Goal: Information Seeking & Learning: Learn about a topic

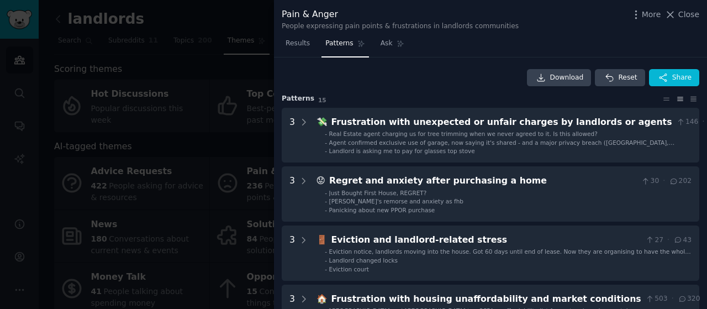
click at [221, 56] on div at bounding box center [353, 154] width 707 height 309
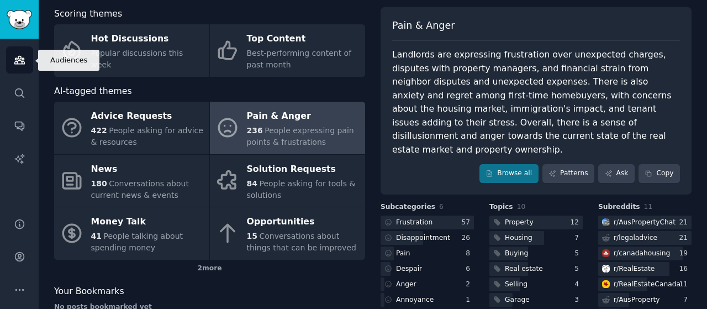
click at [23, 57] on icon "Sidebar" at bounding box center [19, 60] width 10 height 8
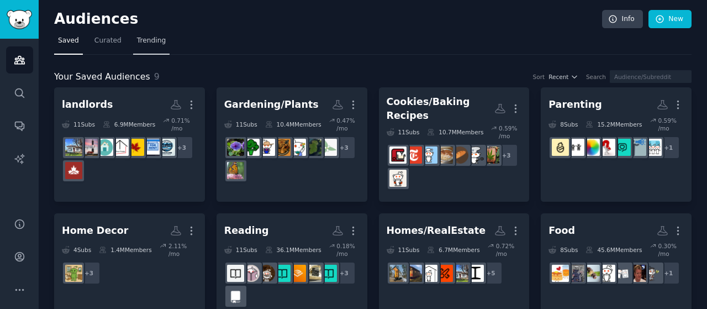
click at [149, 43] on span "Trending" at bounding box center [151, 41] width 29 height 10
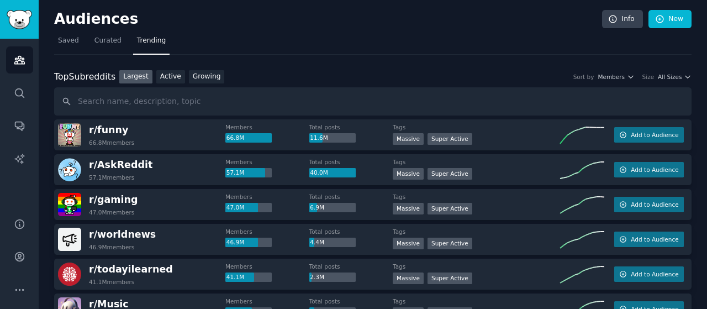
click at [145, 39] on span "Trending" at bounding box center [151, 41] width 29 height 10
click at [128, 106] on input "text" at bounding box center [373, 101] width 638 height 28
click at [177, 104] on input "text" at bounding box center [373, 101] width 638 height 28
click at [18, 296] on button "More" at bounding box center [19, 289] width 27 height 27
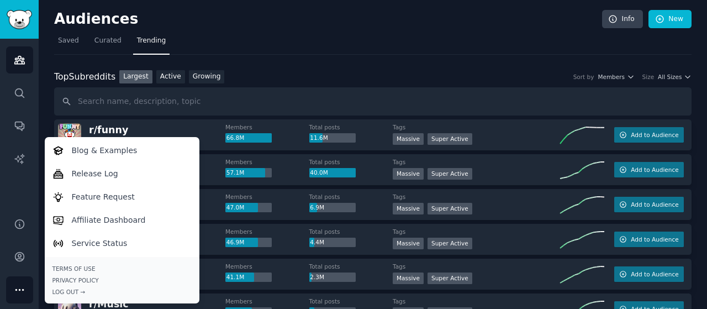
click at [19, 288] on icon "Sidebar" at bounding box center [20, 290] width 12 height 12
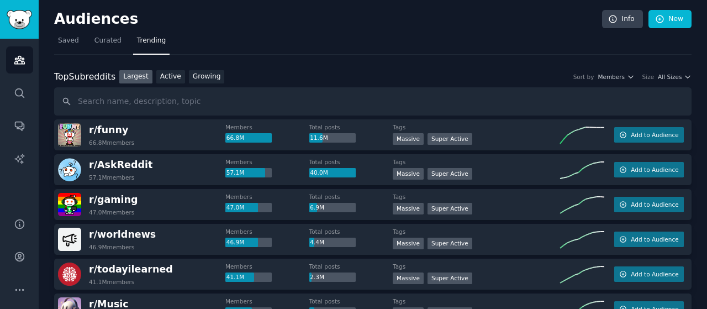
click at [308, 35] on nav "Saved Curated Trending" at bounding box center [373, 43] width 638 height 23
click at [197, 79] on link "Growing" at bounding box center [207, 77] width 36 height 14
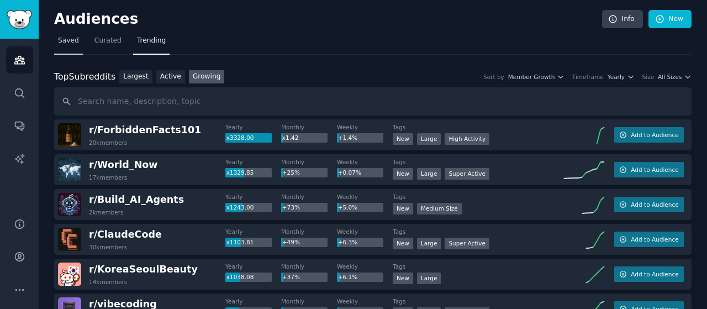
click at [69, 38] on span "Saved" at bounding box center [68, 41] width 21 height 10
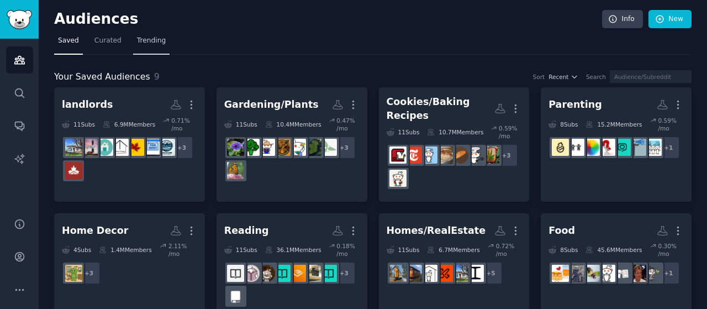
click at [144, 44] on span "Trending" at bounding box center [151, 41] width 29 height 10
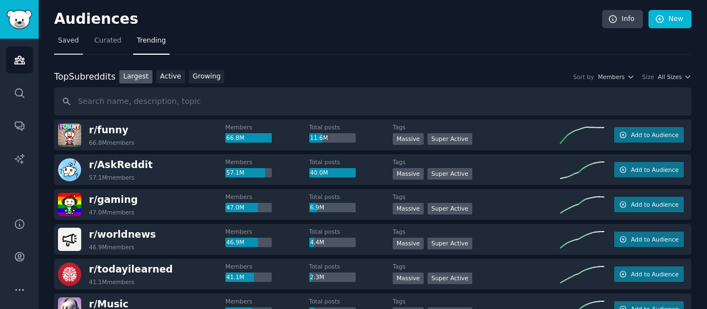
click at [64, 41] on span "Saved" at bounding box center [68, 41] width 21 height 10
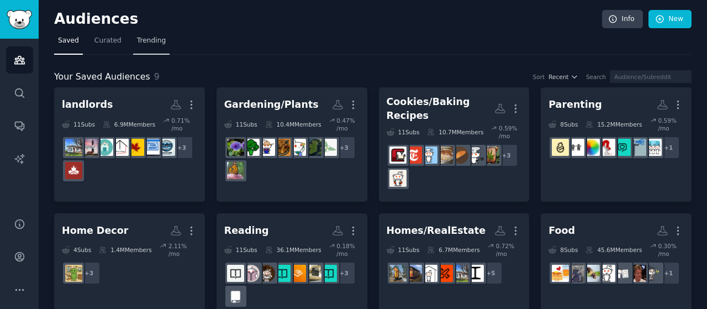
click at [137, 39] on span "Trending" at bounding box center [151, 41] width 29 height 10
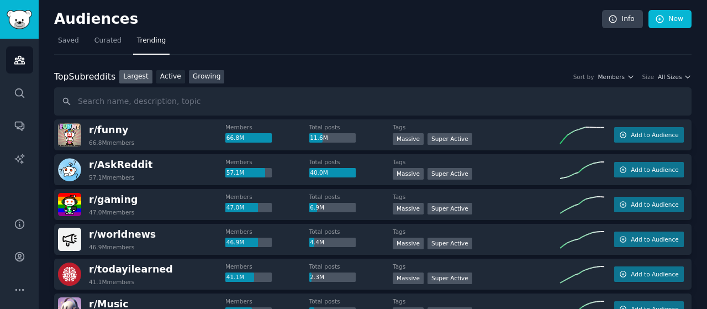
click at [206, 76] on link "Growing" at bounding box center [207, 77] width 36 height 14
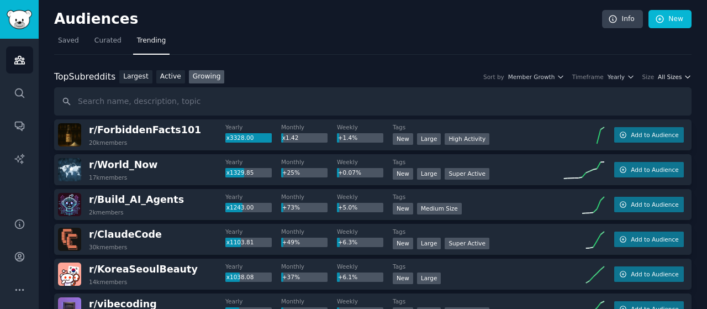
click at [684, 73] on icon "button" at bounding box center [688, 77] width 8 height 8
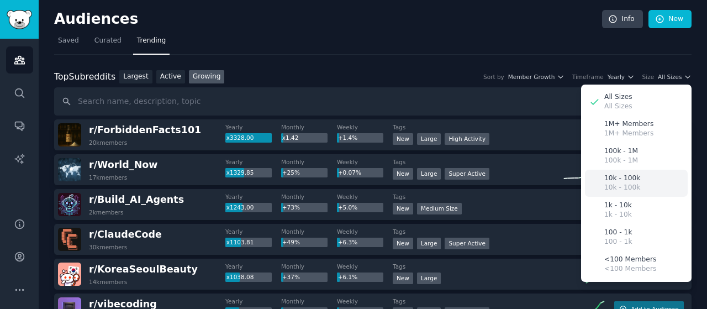
click at [629, 175] on p "10k - 100k" at bounding box center [623, 179] width 36 height 10
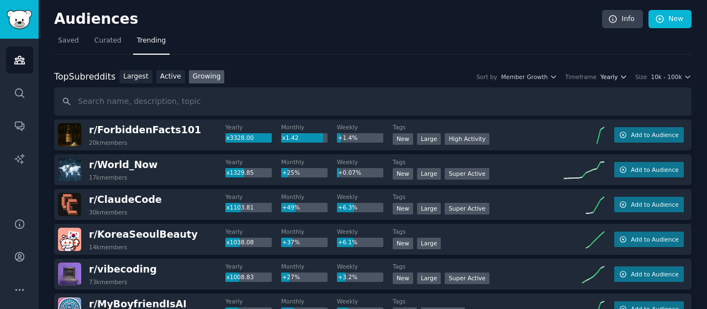
click at [618, 76] on span "Yearly" at bounding box center [609, 77] width 17 height 8
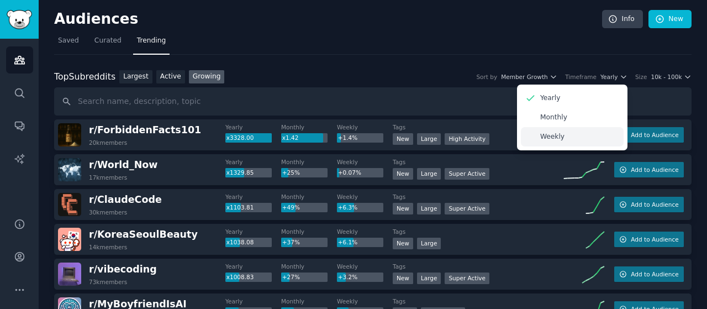
click at [555, 132] on p "Weekly" at bounding box center [553, 137] width 24 height 10
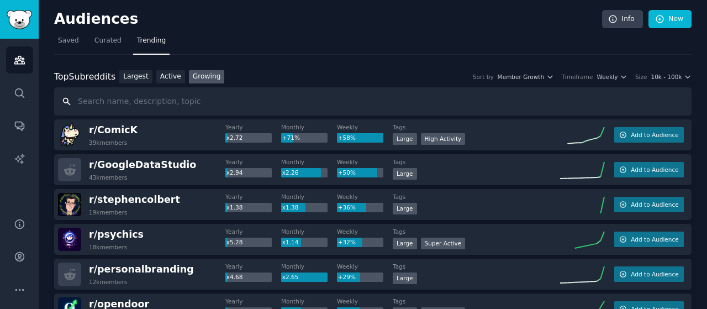
click at [297, 97] on input "text" at bounding box center [373, 101] width 638 height 28
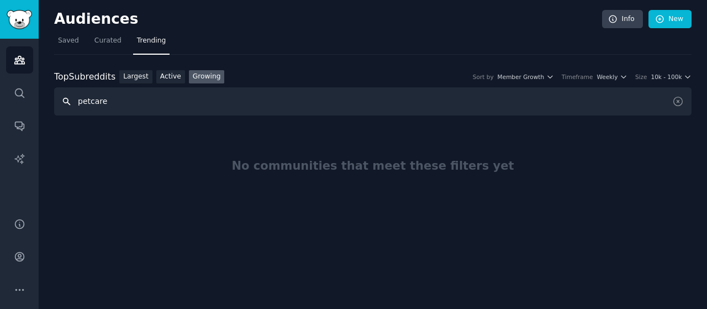
click at [129, 99] on input "petcare" at bounding box center [373, 101] width 638 height 28
type input "pet"
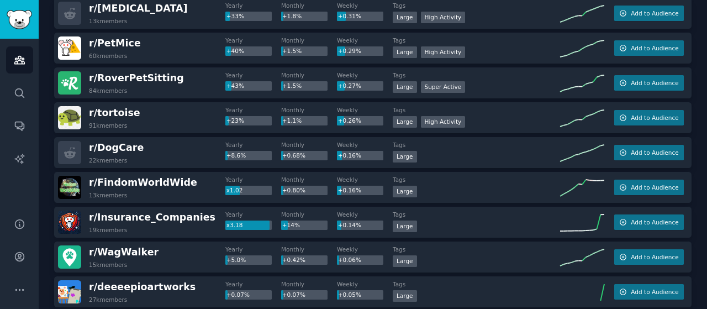
scroll to position [438, 0]
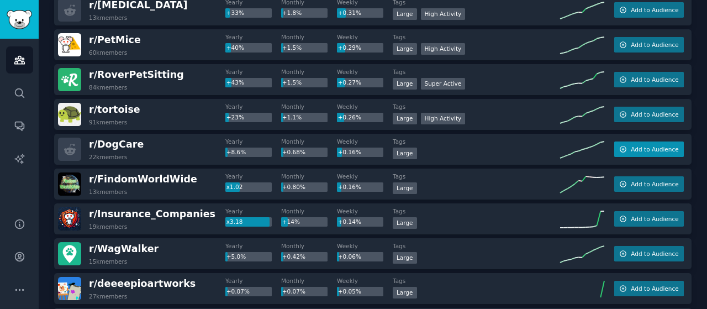
click at [649, 145] on span "Add to Audience" at bounding box center [655, 149] width 48 height 8
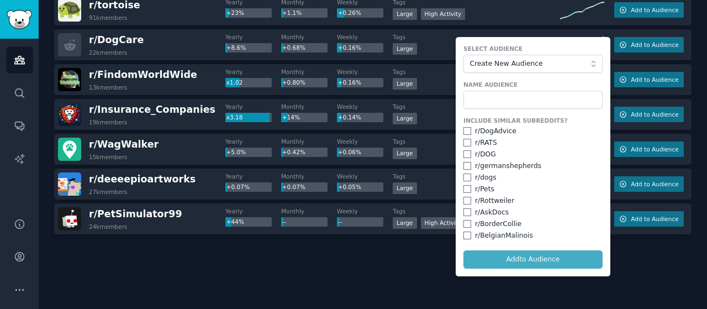
scroll to position [544, 0]
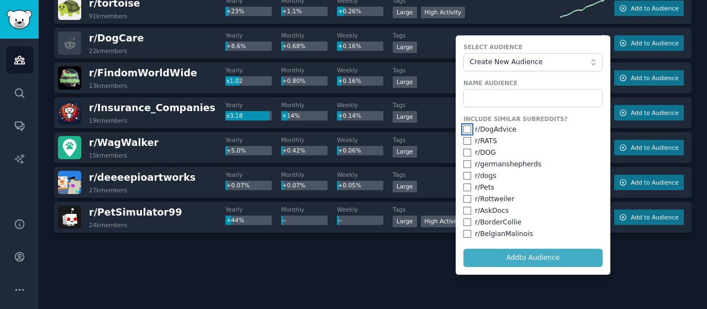
click at [465, 130] on input "checkbox" at bounding box center [468, 129] width 8 height 8
checkbox input "true"
click at [464, 151] on input "checkbox" at bounding box center [468, 153] width 8 height 8
checkbox input "true"
click at [465, 175] on input "checkbox" at bounding box center [468, 176] width 8 height 8
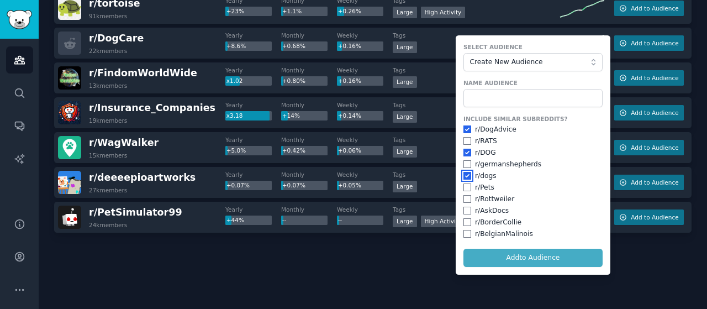
checkbox input "true"
click at [464, 186] on input "checkbox" at bounding box center [468, 187] width 8 height 8
checkbox input "true"
click at [486, 257] on form "Select Audience Create New Audience Name Audience Include Similar Subreddits? r…" at bounding box center [533, 154] width 155 height 239
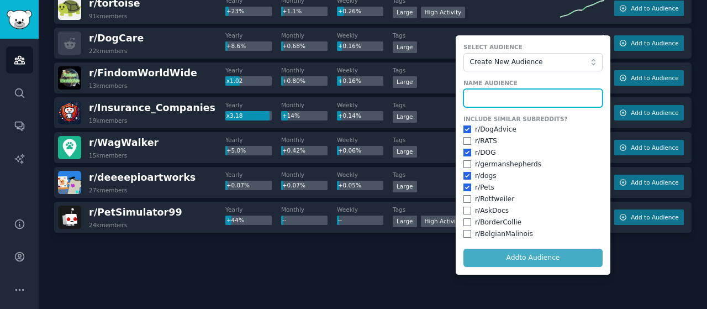
click at [496, 89] on input "text" at bounding box center [533, 98] width 139 height 19
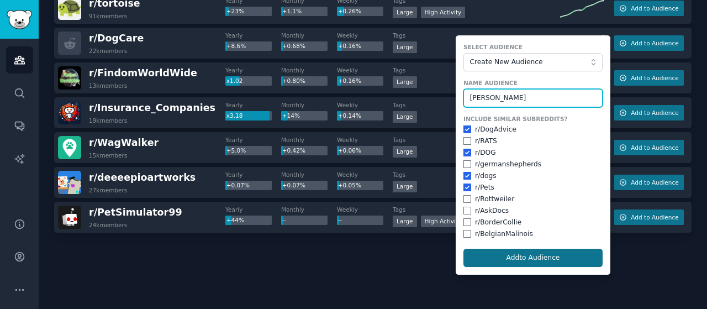
type input "[PERSON_NAME]"
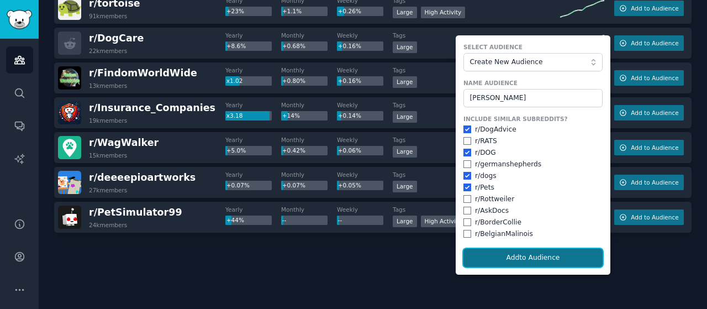
click at [510, 249] on button "Add to Audience" at bounding box center [533, 258] width 139 height 19
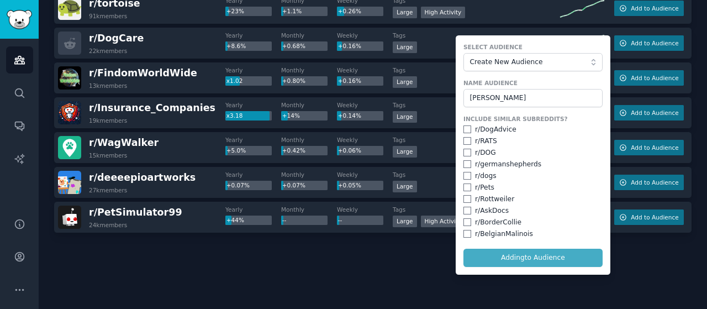
checkbox input "false"
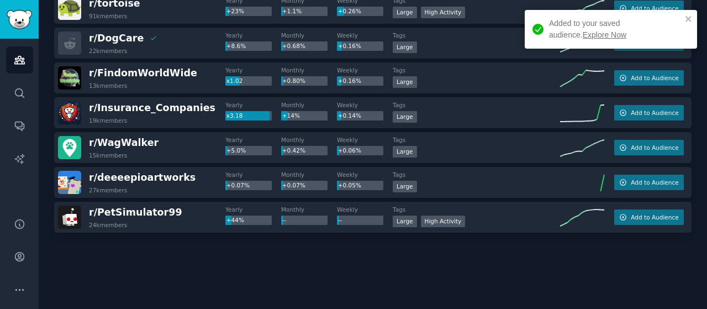
click at [583, 34] on link "Explore Now" at bounding box center [605, 34] width 44 height 9
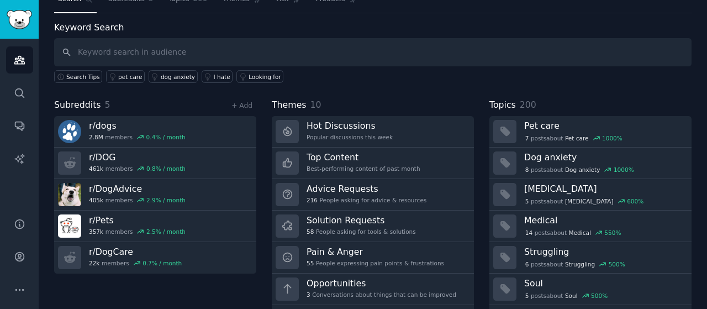
scroll to position [55, 0]
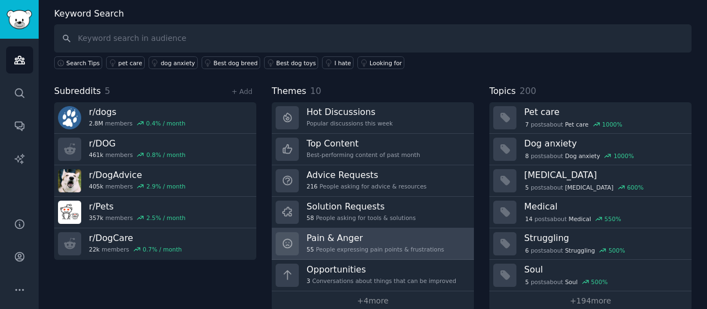
click at [352, 239] on h3 "Pain & Anger" at bounding box center [376, 238] width 138 height 12
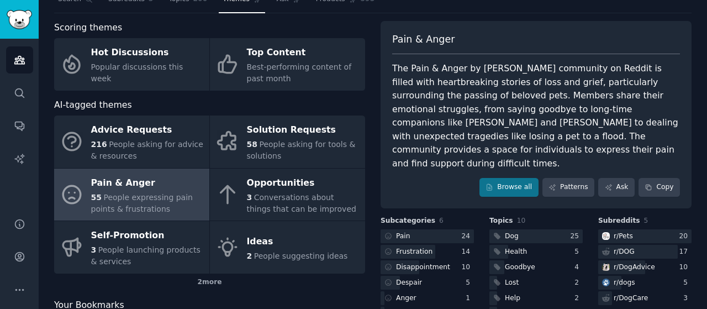
scroll to position [55, 0]
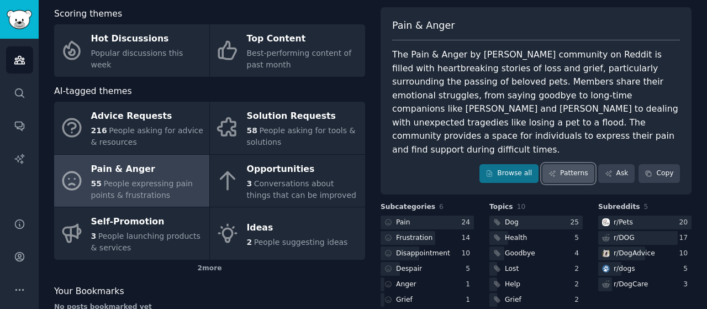
click at [571, 164] on link "Patterns" at bounding box center [569, 173] width 52 height 19
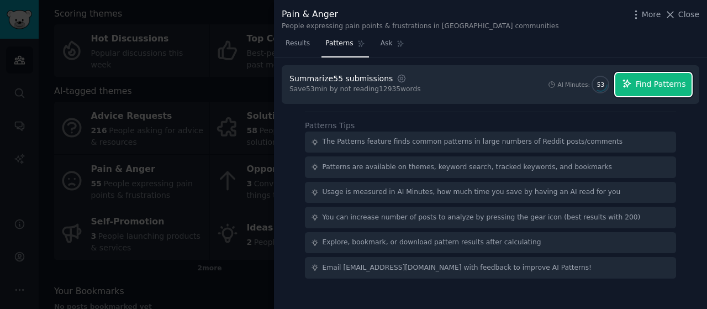
click at [660, 80] on span "Find Patterns" at bounding box center [661, 84] width 50 height 12
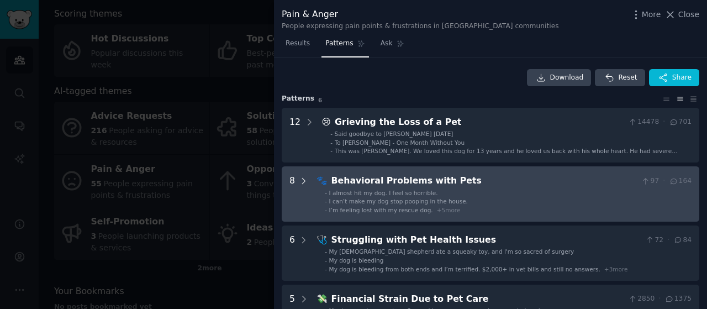
click at [302, 180] on icon at bounding box center [304, 181] width 10 height 10
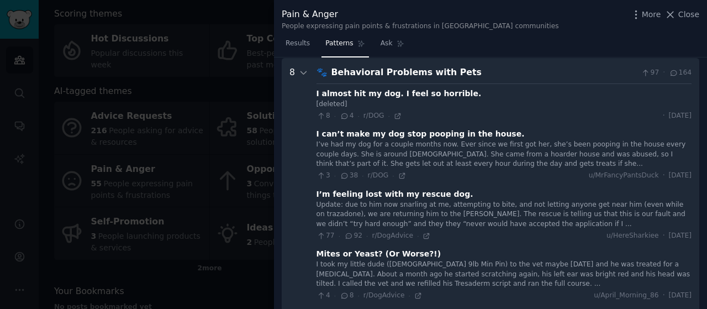
scroll to position [109, 0]
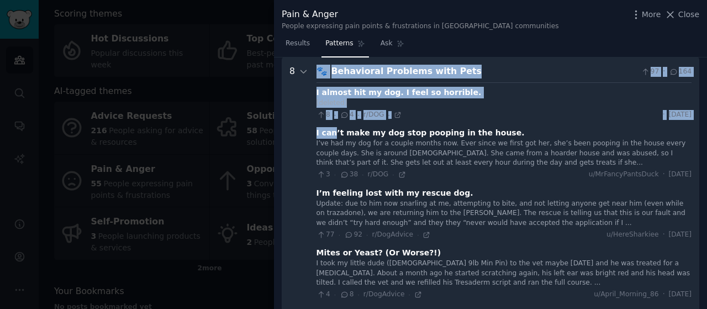
drag, startPoint x: 311, startPoint y: 132, endPoint x: 330, endPoint y: 130, distance: 19.5
click at [330, 130] on Pets "8 🐾 Behavioral Problems with Pets 97 · 164 I almost hit my dog. I feel so horri…" at bounding box center [491, 315] width 418 height 516
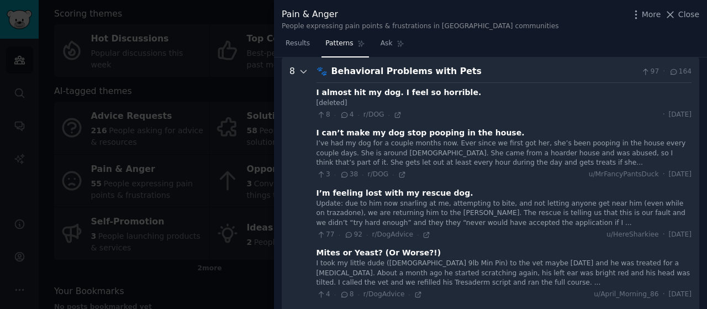
click at [301, 138] on div at bounding box center [304, 315] width 10 height 501
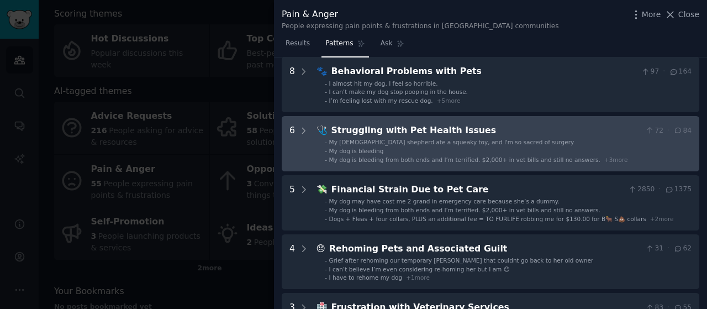
click at [309, 132] on Issues "6 🩺 Struggling with Pet Health Issues 72 · 84 - My [DEMOGRAPHIC_DATA] shepherd …" at bounding box center [491, 143] width 418 height 55
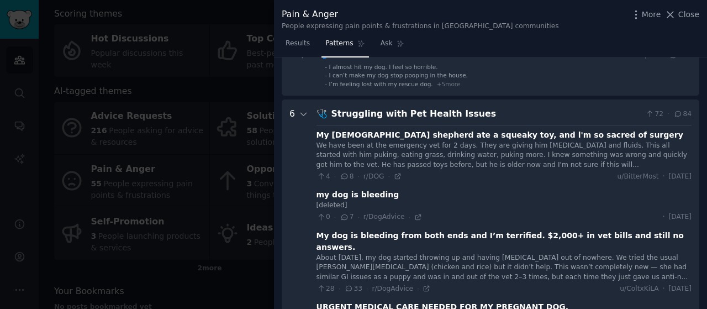
scroll to position [113, 0]
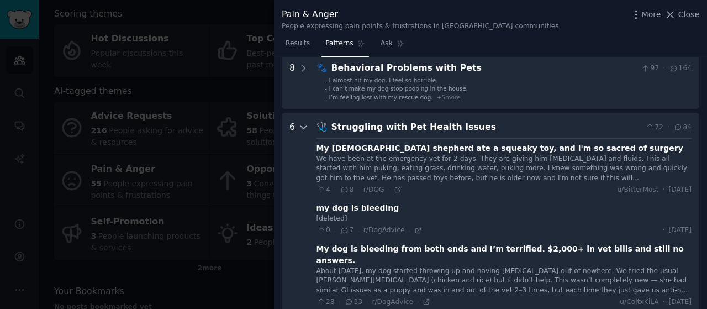
click at [302, 128] on icon at bounding box center [304, 127] width 6 height 3
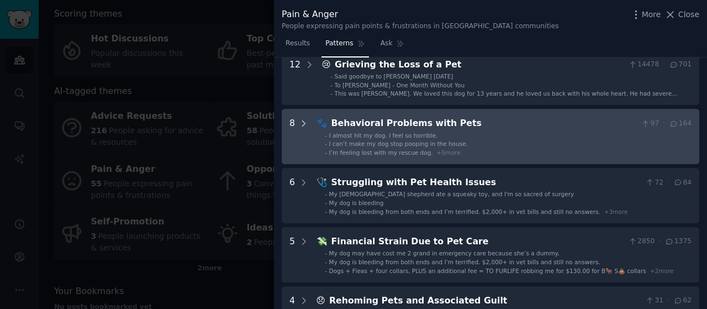
click at [303, 125] on icon at bounding box center [304, 124] width 10 height 10
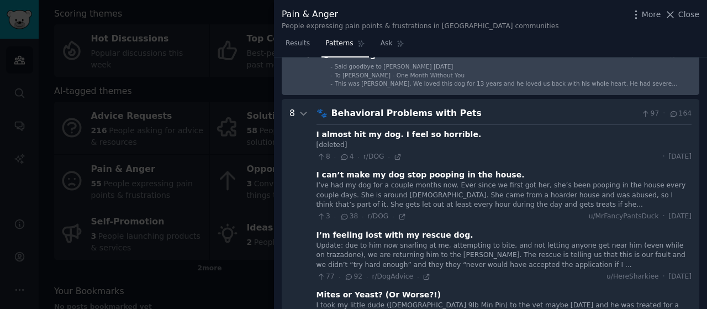
scroll to position [54, 0]
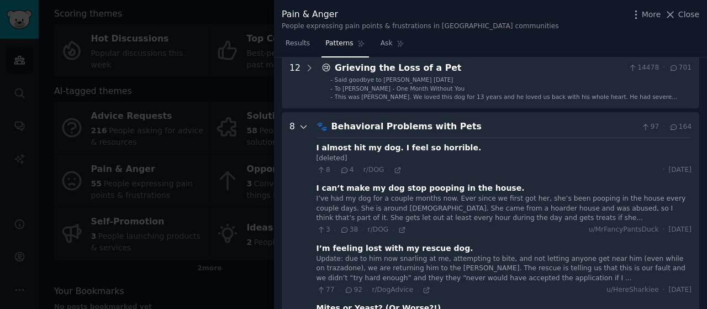
click at [303, 130] on icon at bounding box center [304, 127] width 10 height 10
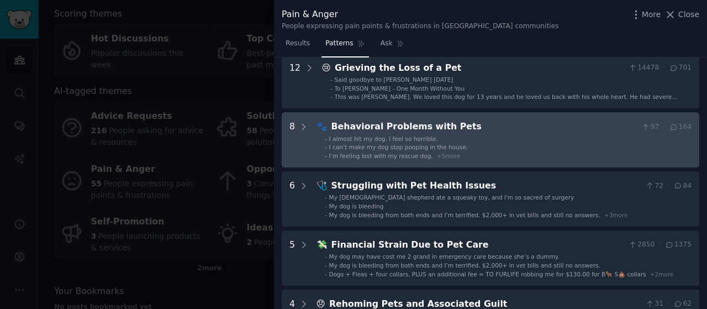
scroll to position [109, 0]
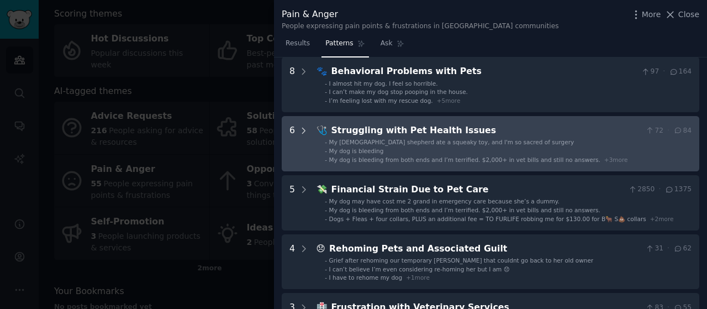
click at [301, 128] on icon at bounding box center [304, 131] width 10 height 10
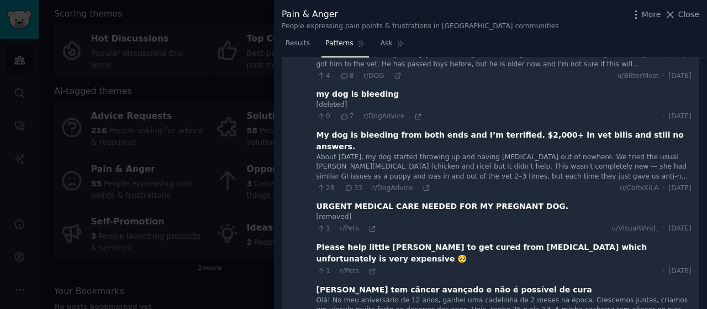
scroll to position [168, 0]
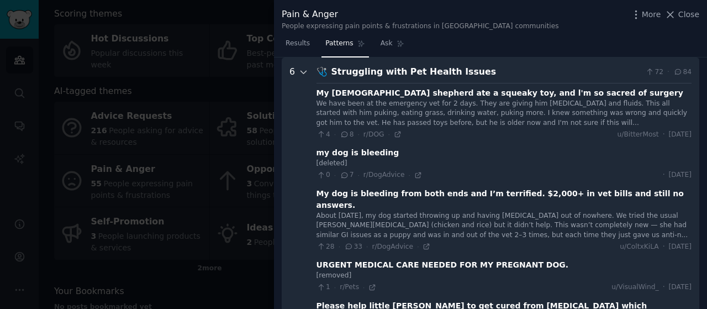
click at [300, 69] on icon at bounding box center [304, 72] width 10 height 10
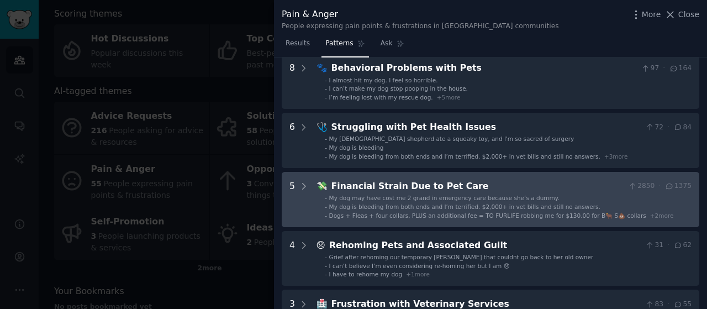
scroll to position [2, 0]
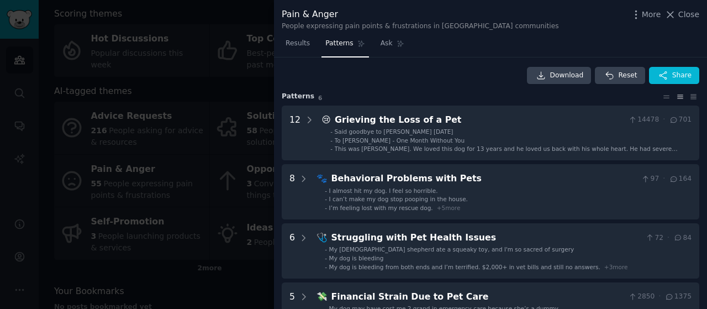
click at [240, 81] on div at bounding box center [353, 154] width 707 height 309
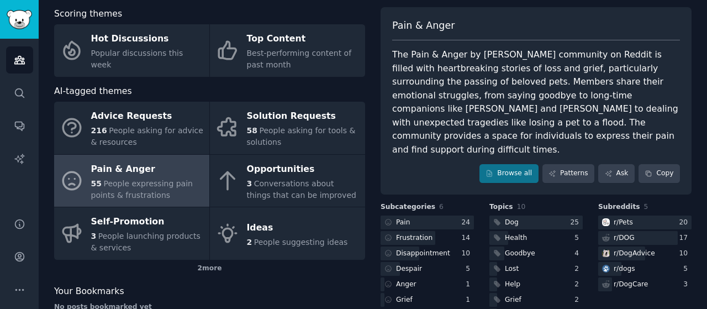
drag, startPoint x: 470, startPoint y: 159, endPoint x: 481, endPoint y: 161, distance: 11.3
click at [557, 170] on icon at bounding box center [553, 174] width 8 height 8
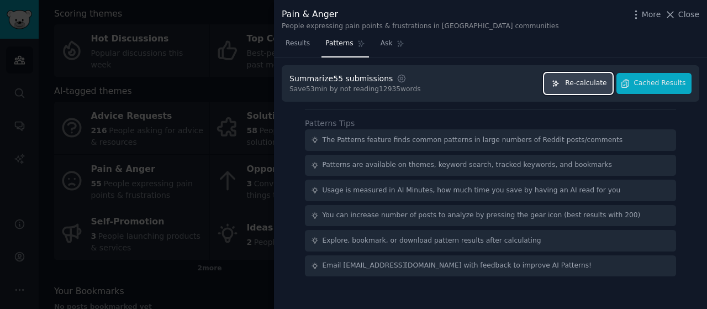
click at [604, 86] on span "Re-calculate" at bounding box center [585, 83] width 41 height 10
